Goal: Use online tool/utility: Use online tool/utility

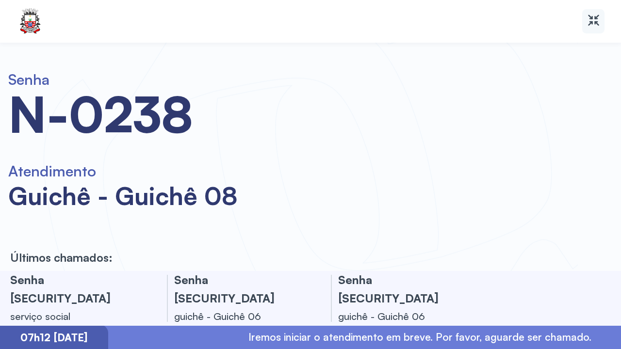
click at [602, 15] on div at bounding box center [593, 21] width 22 height 24
click at [595, 18] on icon at bounding box center [596, 21] width 5 height 10
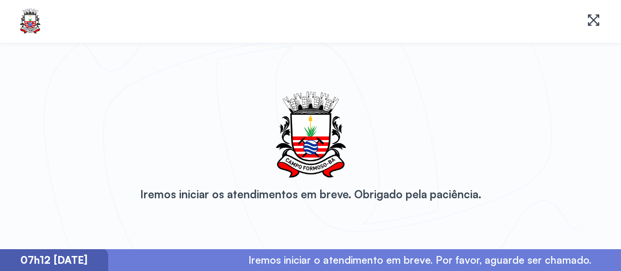
click at [586, 25] on icon at bounding box center [593, 20] width 14 height 14
